Goal: Information Seeking & Learning: Learn about a topic

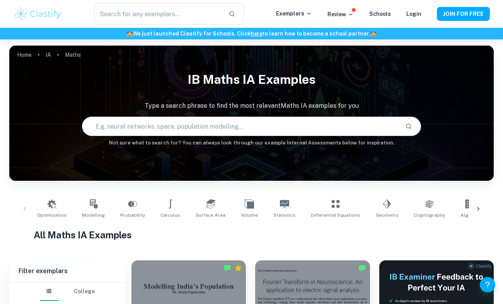
scroll to position [203, 0]
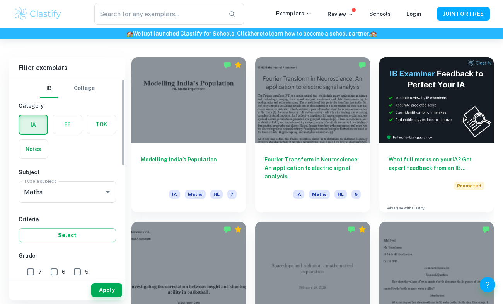
click at [30, 269] on input "7" at bounding box center [30, 271] width 15 height 15
checkbox input "true"
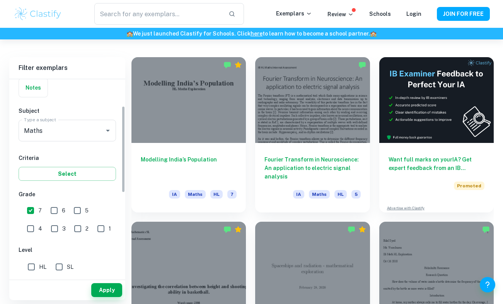
scroll to position [62, 0]
click at [107, 291] on button "Apply" at bounding box center [106, 290] width 31 height 14
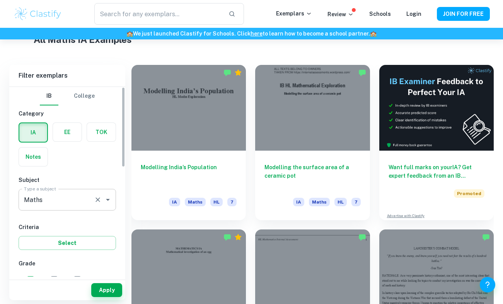
scroll to position [0, 0]
click at [105, 201] on icon "Open" at bounding box center [107, 199] width 9 height 9
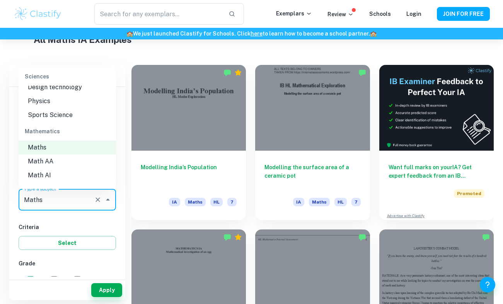
scroll to position [1015, 0]
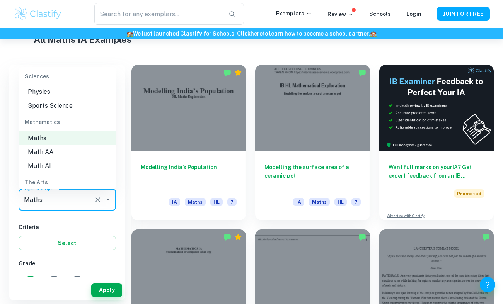
click at [90, 145] on li "Math AA" at bounding box center [67, 152] width 97 height 14
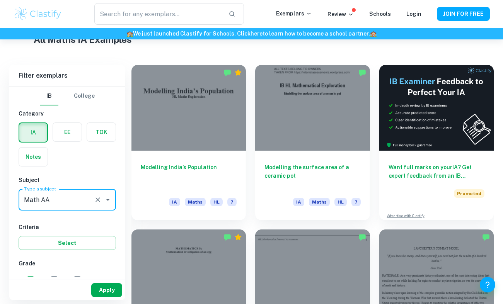
click at [107, 290] on button "Apply" at bounding box center [106, 290] width 31 height 14
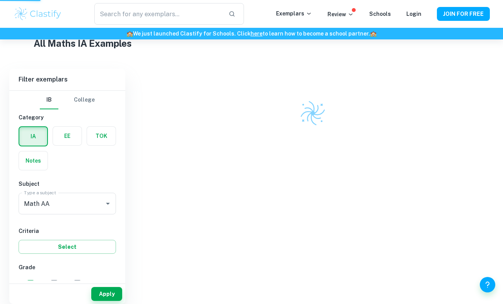
scroll to position [0, 0]
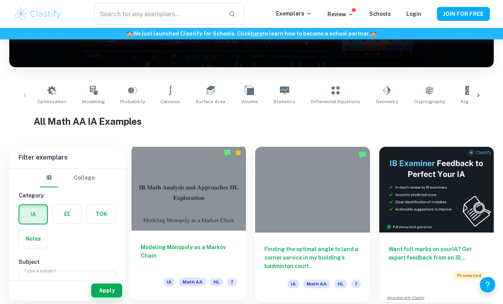
scroll to position [138, 0]
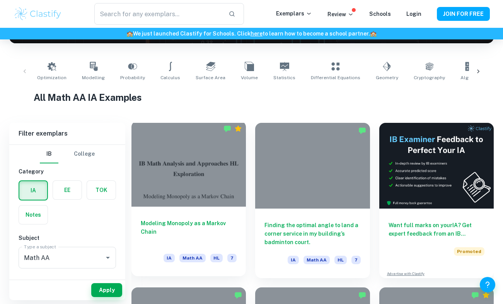
click at [197, 210] on div "Modeling Monopoly as a Markov Chain IA Math AA HL 7" at bounding box center [188, 242] width 114 height 70
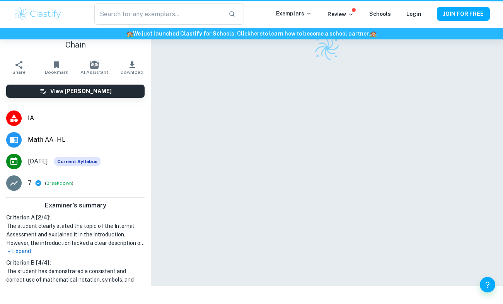
click at [197, 210] on div at bounding box center [327, 143] width 302 height 286
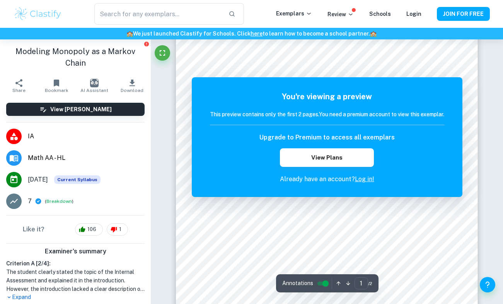
scroll to position [90, 0]
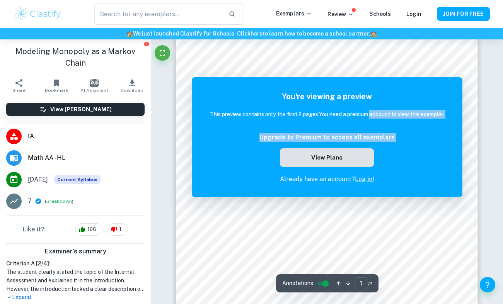
drag, startPoint x: 371, startPoint y: 114, endPoint x: 371, endPoint y: 166, distance: 51.8
click at [371, 166] on div "You're viewing a preview This preview contains only the first 2 pages. You need…" at bounding box center [327, 137] width 234 height 93
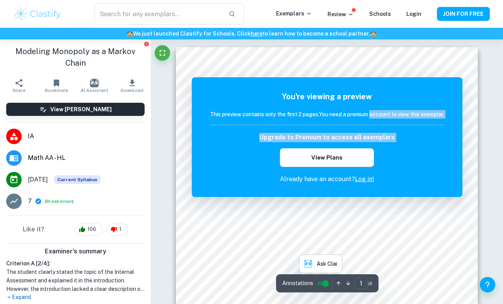
scroll to position [-9, 0]
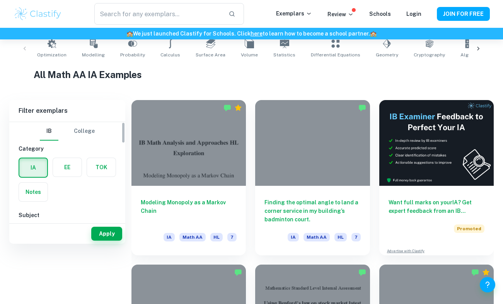
scroll to position [240, 0]
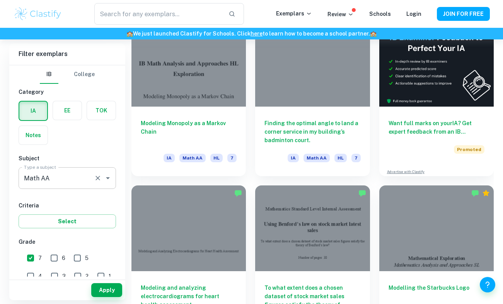
click at [107, 178] on icon "Open" at bounding box center [108, 178] width 4 height 2
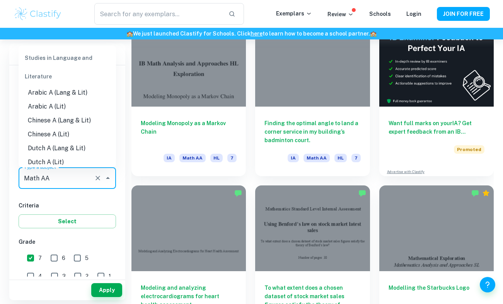
scroll to position [967, 0]
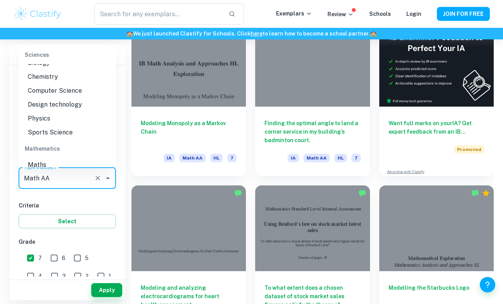
click at [83, 158] on li "Maths" at bounding box center [67, 165] width 97 height 14
type input "Maths"
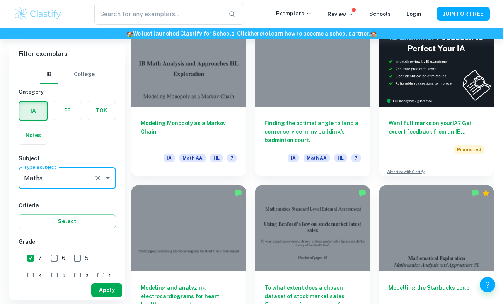
click at [110, 288] on button "Apply" at bounding box center [106, 290] width 31 height 14
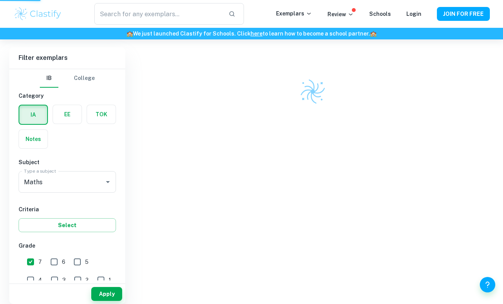
scroll to position [202, 0]
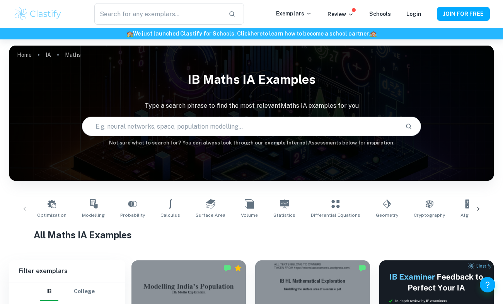
scroll to position [154, 0]
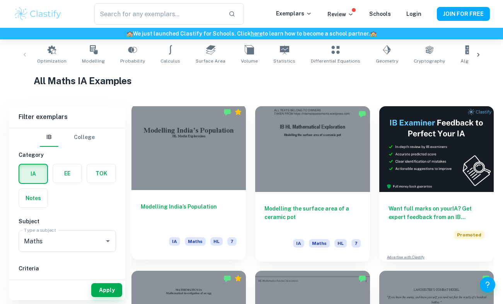
click at [197, 143] on div at bounding box center [188, 147] width 114 height 86
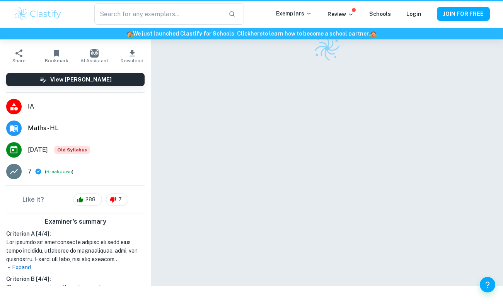
click at [197, 143] on div at bounding box center [327, 143] width 302 height 286
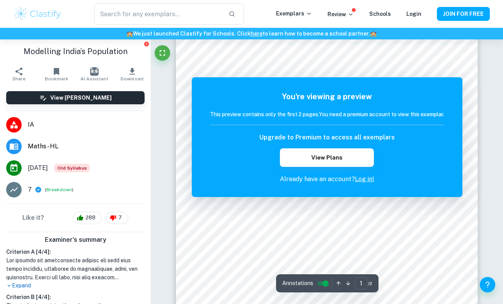
scroll to position [54, 0]
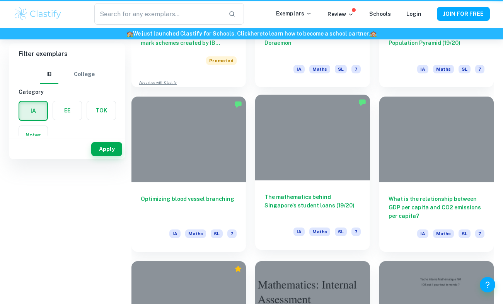
scroll to position [653, 0]
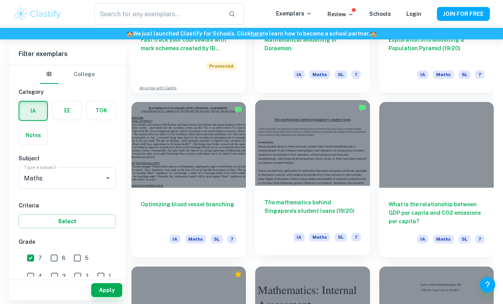
click at [317, 221] on h6 "The mathematics behind Singapore's student loans (19/20)" at bounding box center [312, 211] width 96 height 26
click at [369, 202] on div "The mathematics behind Singapore's student loans (19/20) IA Maths SL 7" at bounding box center [312, 221] width 114 height 70
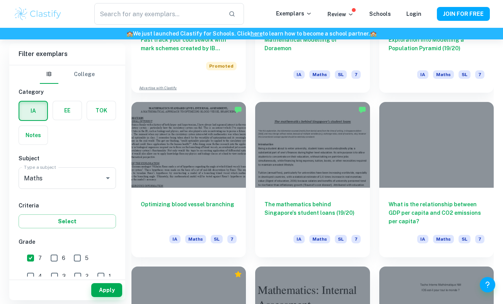
click at [372, 199] on div "What is the relationship between GDP per capita and CO2 emissions per capita? I…" at bounding box center [432, 175] width 124 height 165
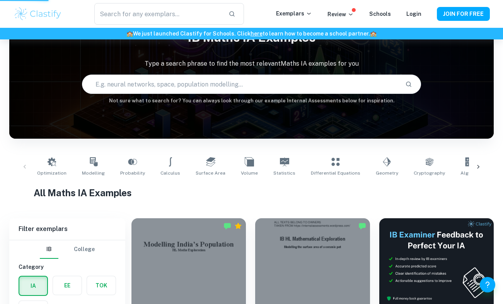
scroll to position [230, 0]
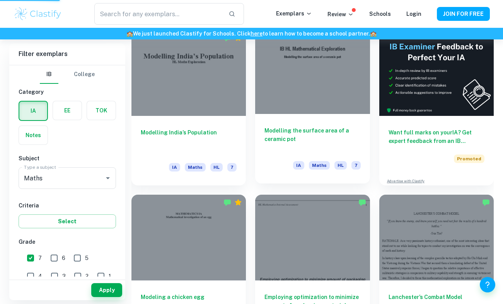
click at [328, 131] on h6 "Modelling the surface area of a ceramic pot" at bounding box center [312, 139] width 96 height 26
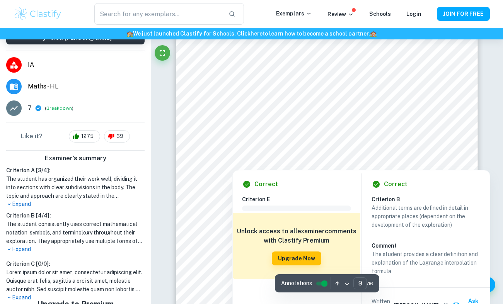
scroll to position [3743, 0]
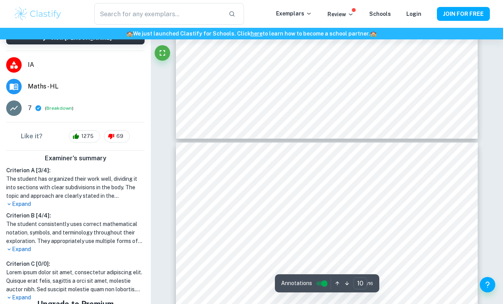
type input "11"
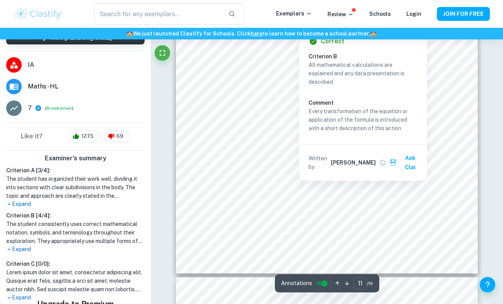
scroll to position [4702, 0]
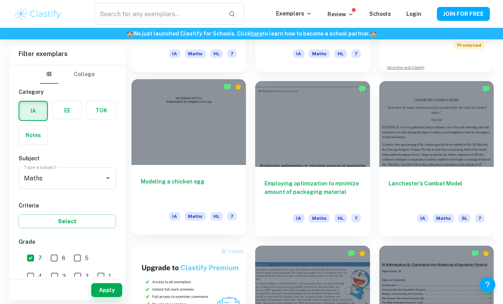
scroll to position [345, 0]
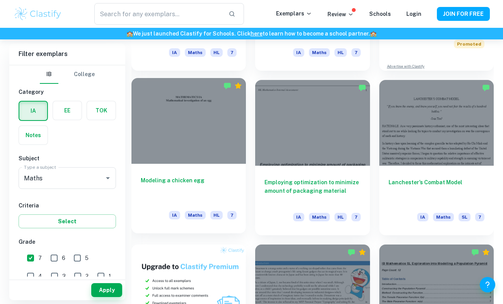
click at [228, 158] on div at bounding box center [188, 121] width 114 height 86
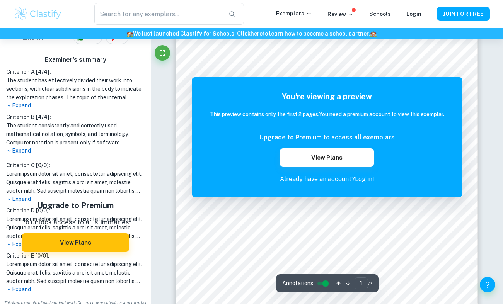
scroll to position [63, 0]
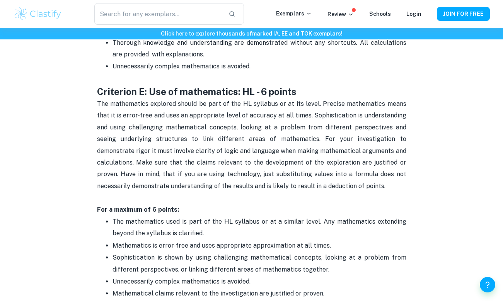
scroll to position [1452, 0]
drag, startPoint x: 149, startPoint y: 78, endPoint x: 253, endPoint y: 78, distance: 104.4
click at [253, 87] on strong "Criterion E: Use of mathematics: HL - 6 points" at bounding box center [196, 92] width 199 height 11
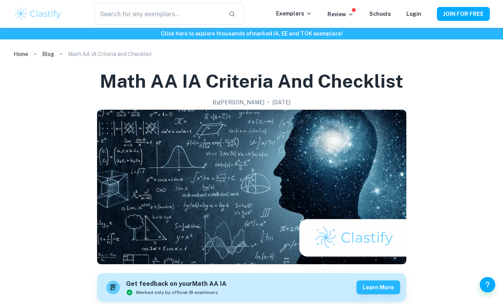
scroll to position [0, 0]
